Goal: Transaction & Acquisition: Purchase product/service

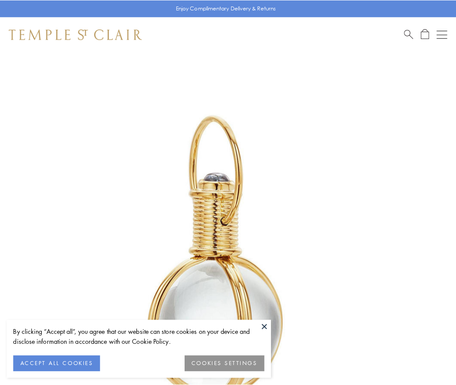
scroll to position [226, 0]
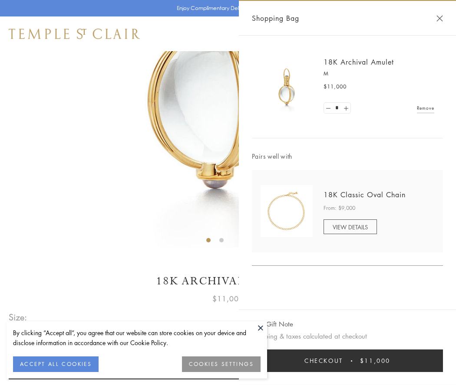
click at [347, 361] on button "Checkout $11,000" at bounding box center [347, 361] width 191 height 23
